Goal: Book appointment/travel/reservation

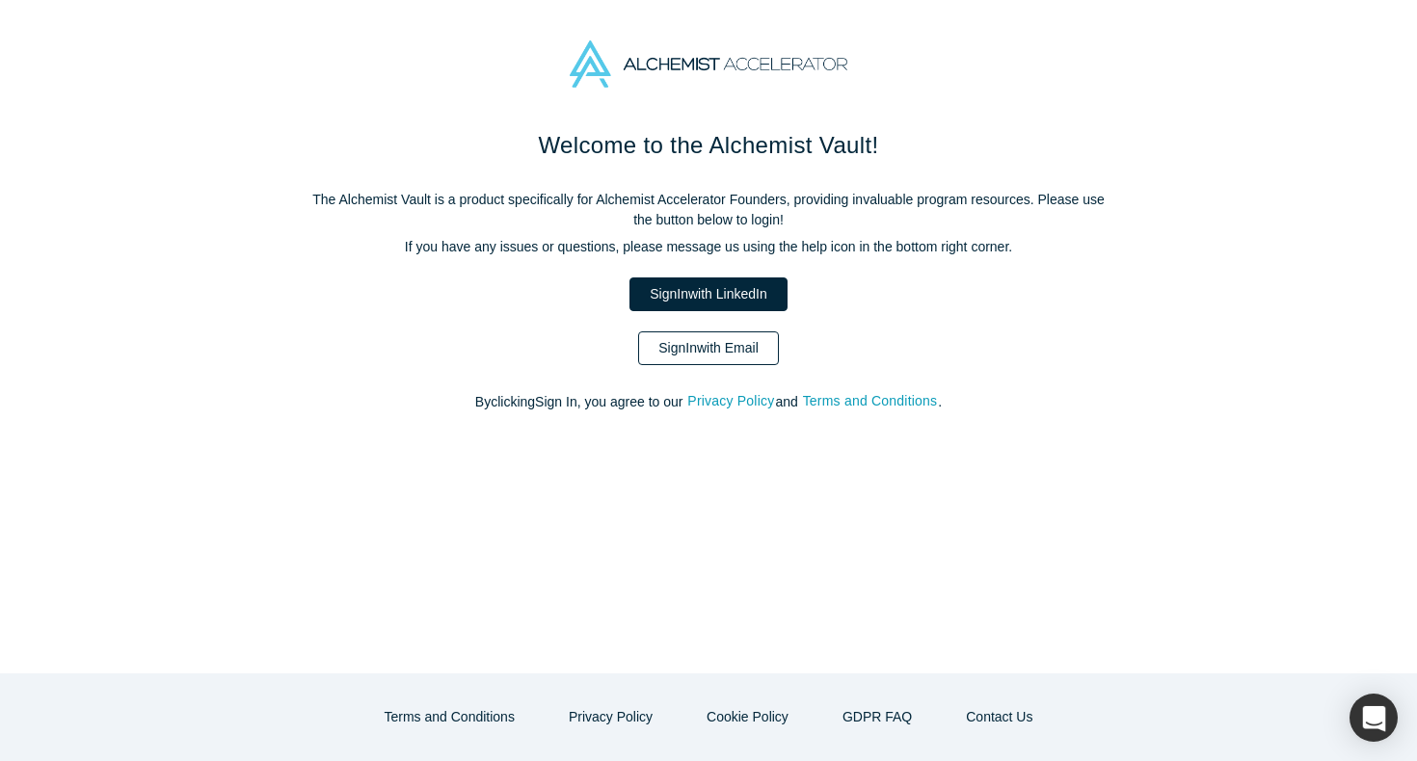
click at [745, 351] on link "Sign In with Email" at bounding box center [708, 348] width 141 height 34
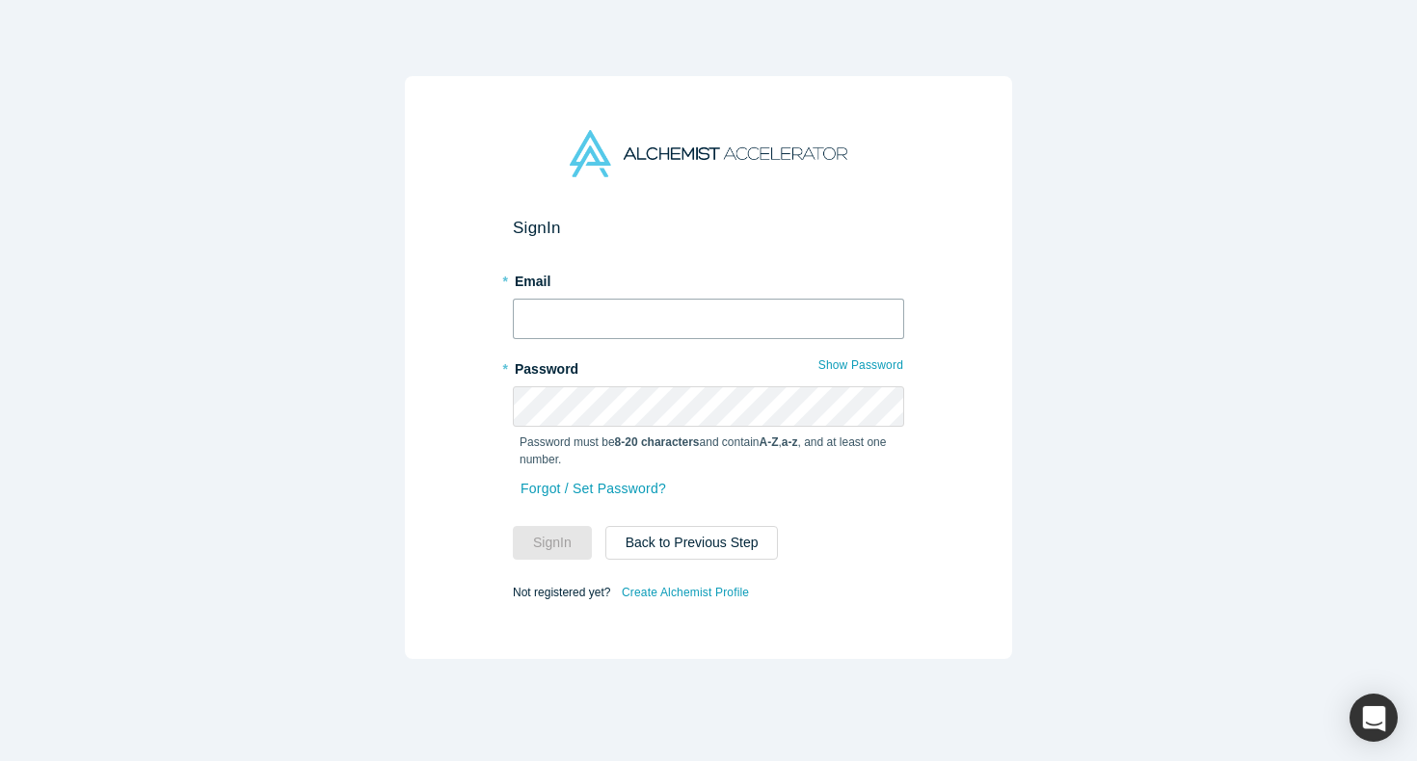
click at [652, 311] on input "text" at bounding box center [708, 319] width 391 height 40
type input "[EMAIL_ADDRESS][DOMAIN_NAME]"
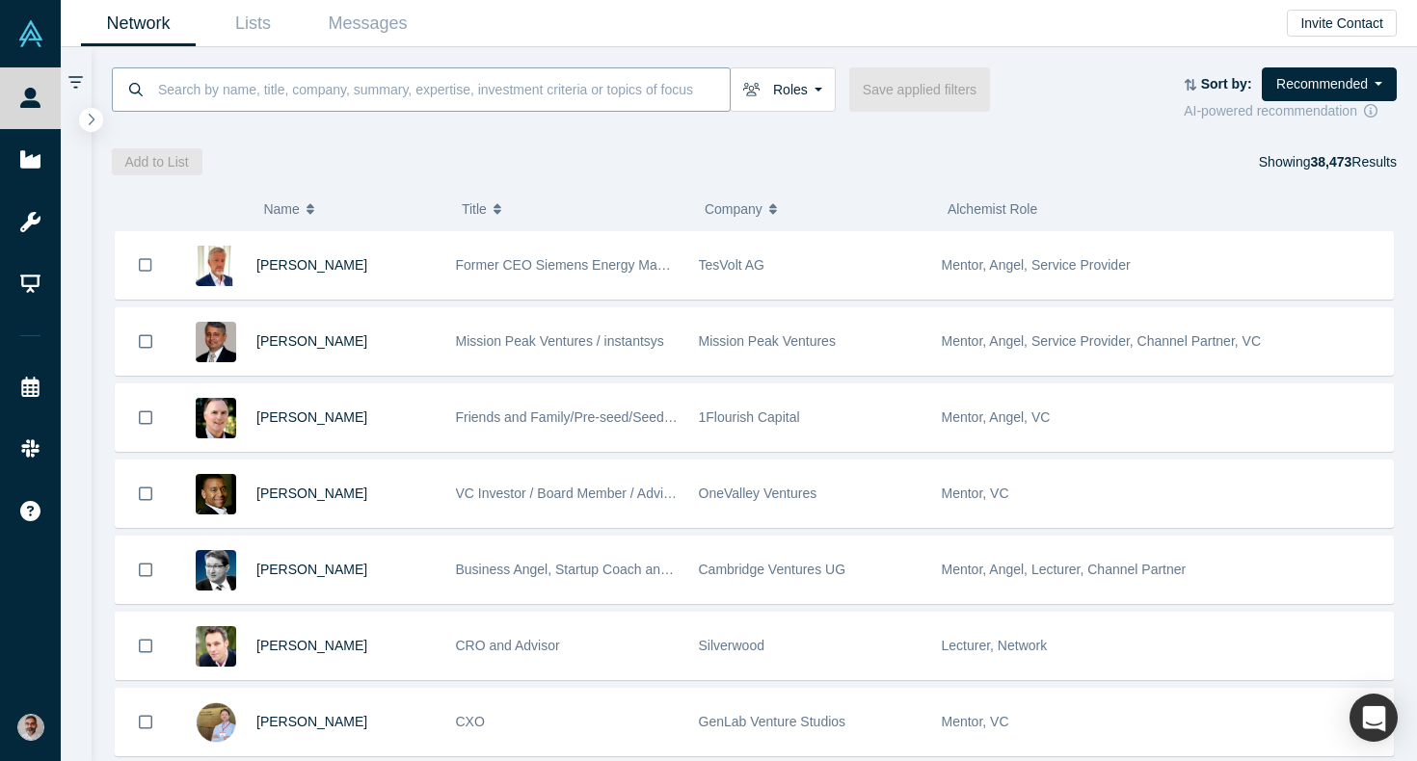
click at [420, 89] on input at bounding box center [442, 88] width 573 height 45
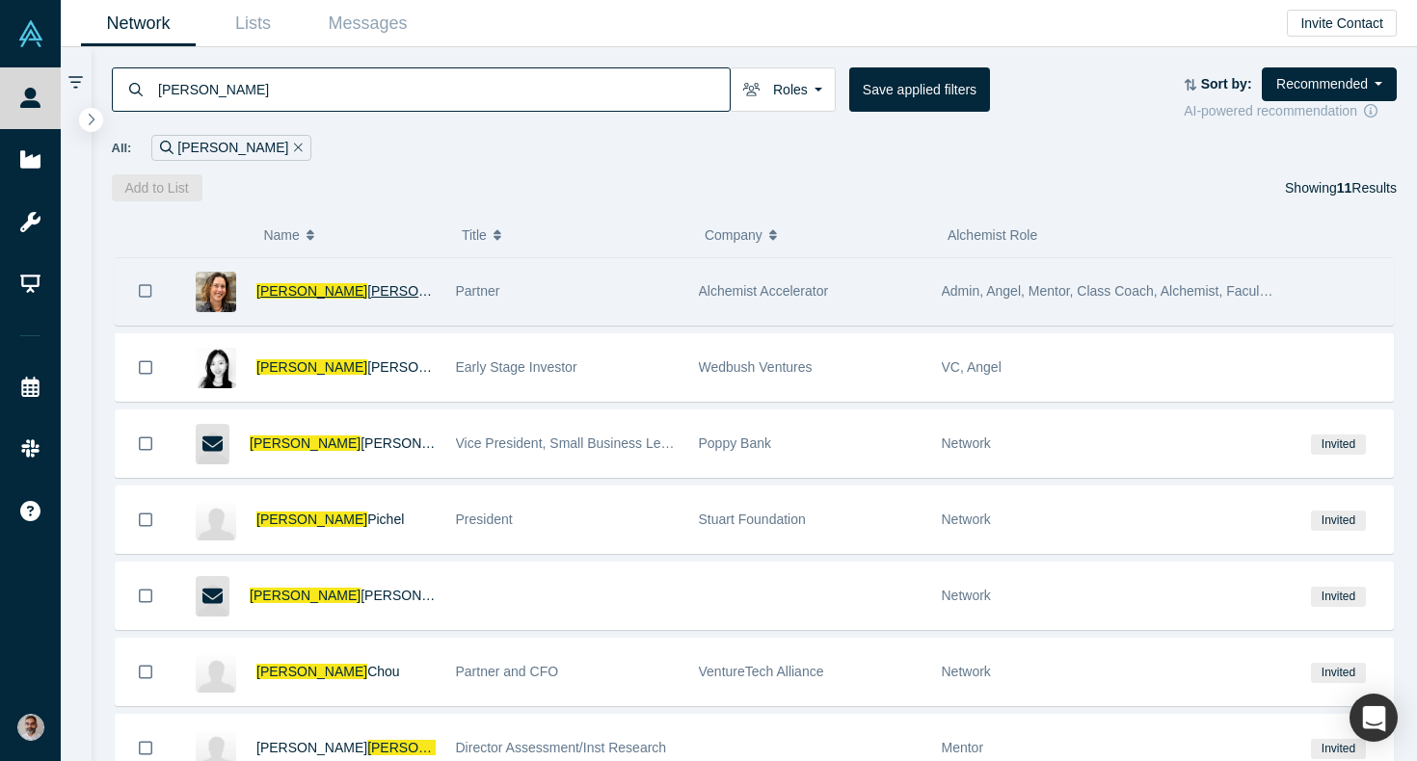
type input "[PERSON_NAME]"
click at [367, 292] on span "[PERSON_NAME]" at bounding box center [422, 290] width 111 height 15
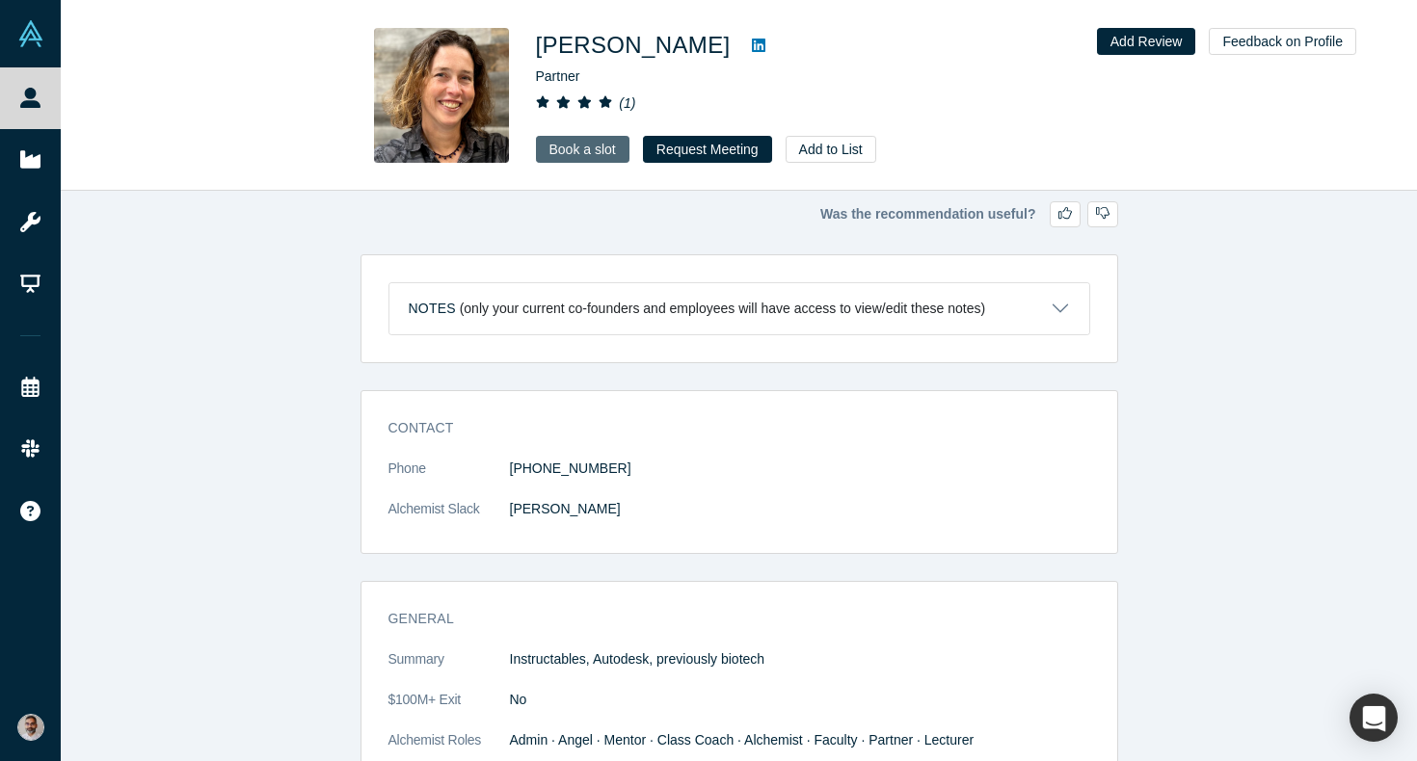
click at [589, 151] on link "Book a slot" at bounding box center [582, 149] width 93 height 27
